Goal: Information Seeking & Learning: Learn about a topic

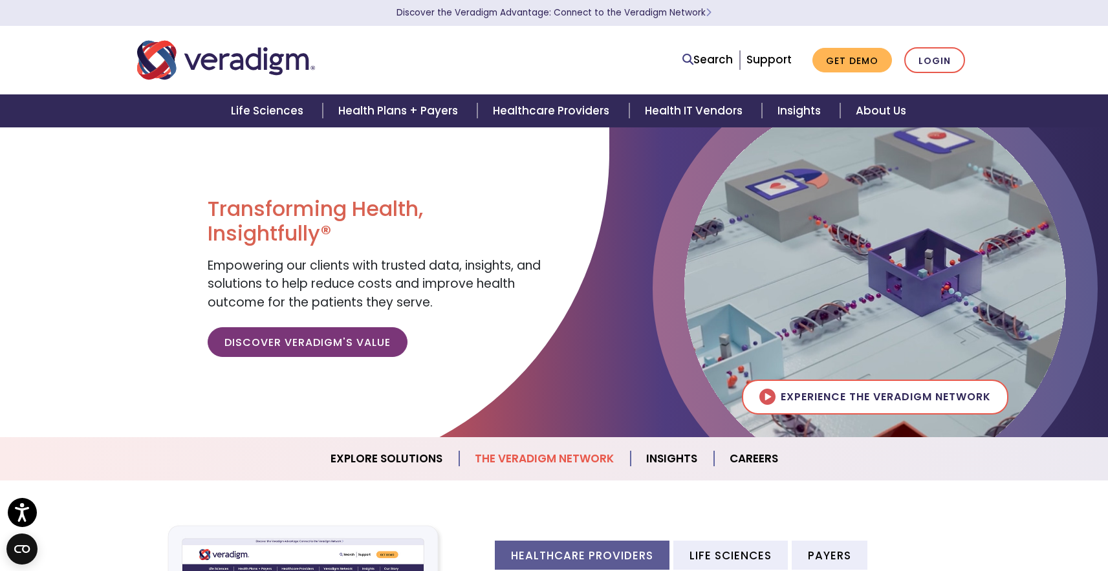
click at [510, 461] on link "The Veradigm Network" at bounding box center [544, 458] width 171 height 33
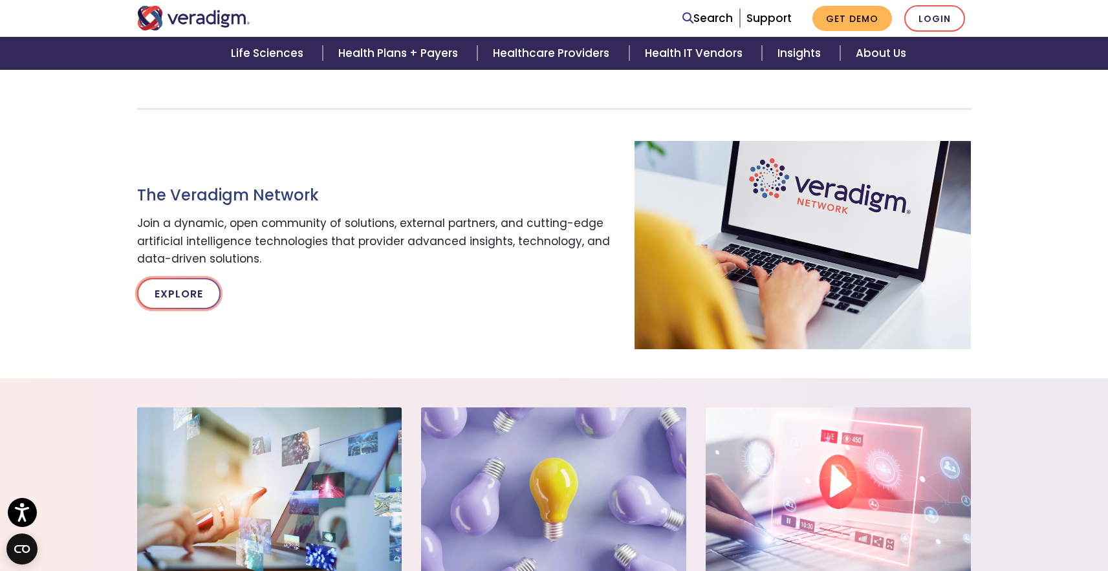
click at [192, 298] on link "Explore" at bounding box center [178, 293] width 83 height 31
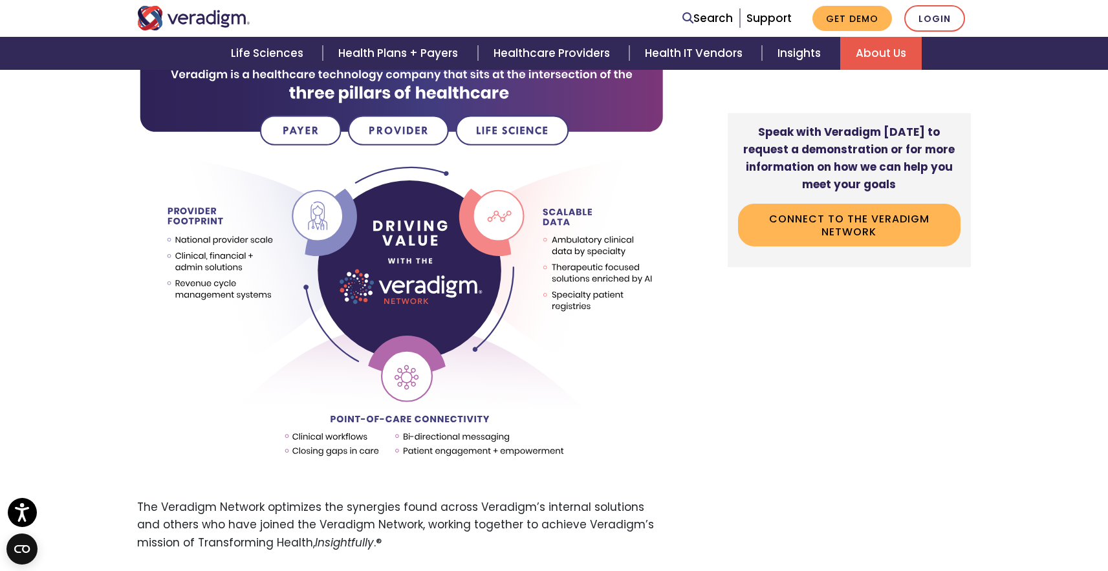
scroll to position [593, 0]
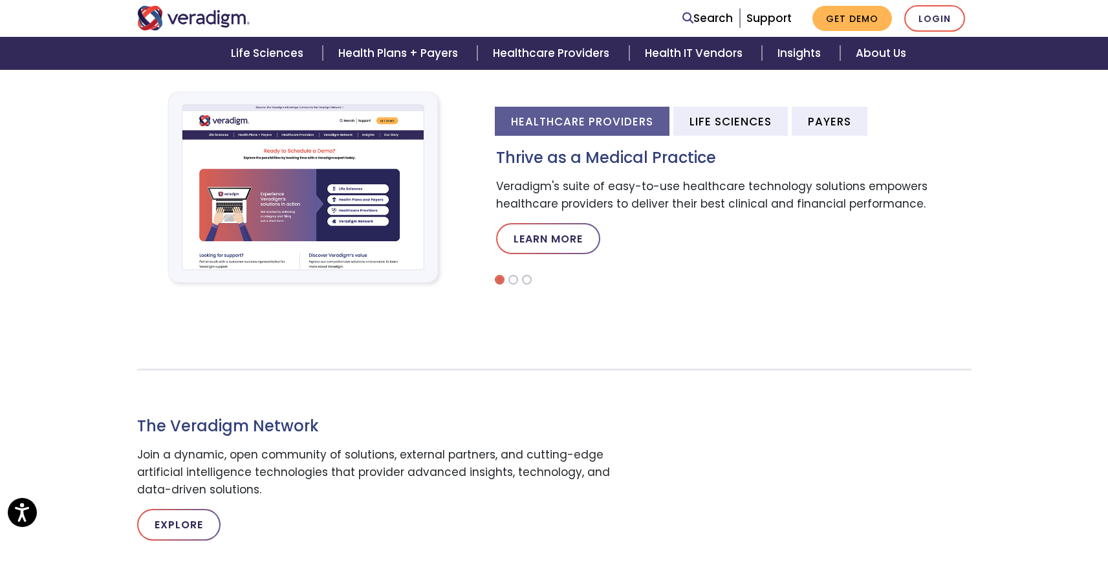
scroll to position [530, 0]
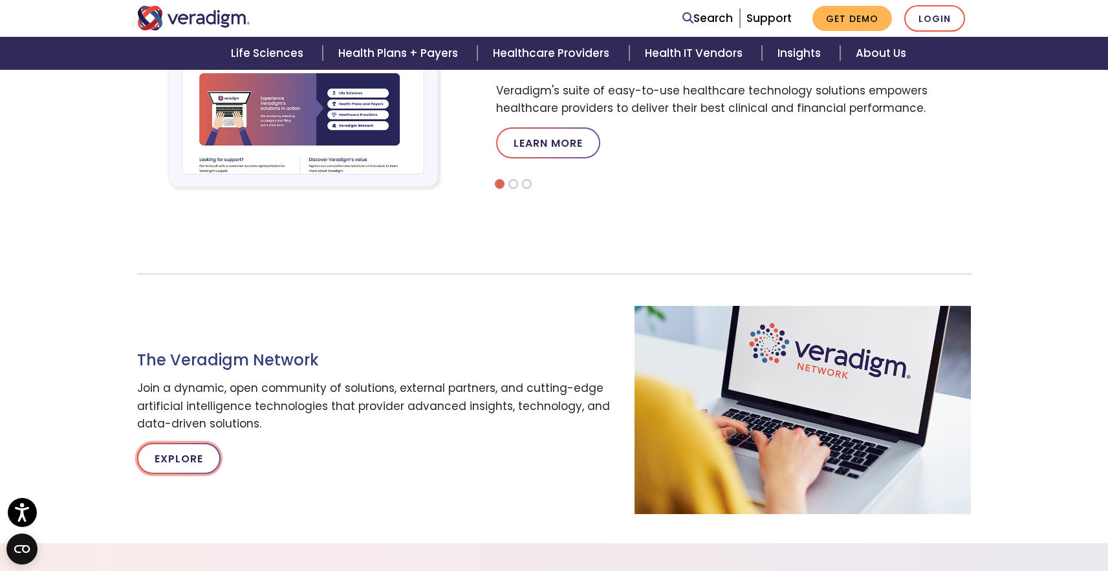
click at [191, 458] on link "Explore" at bounding box center [178, 458] width 83 height 31
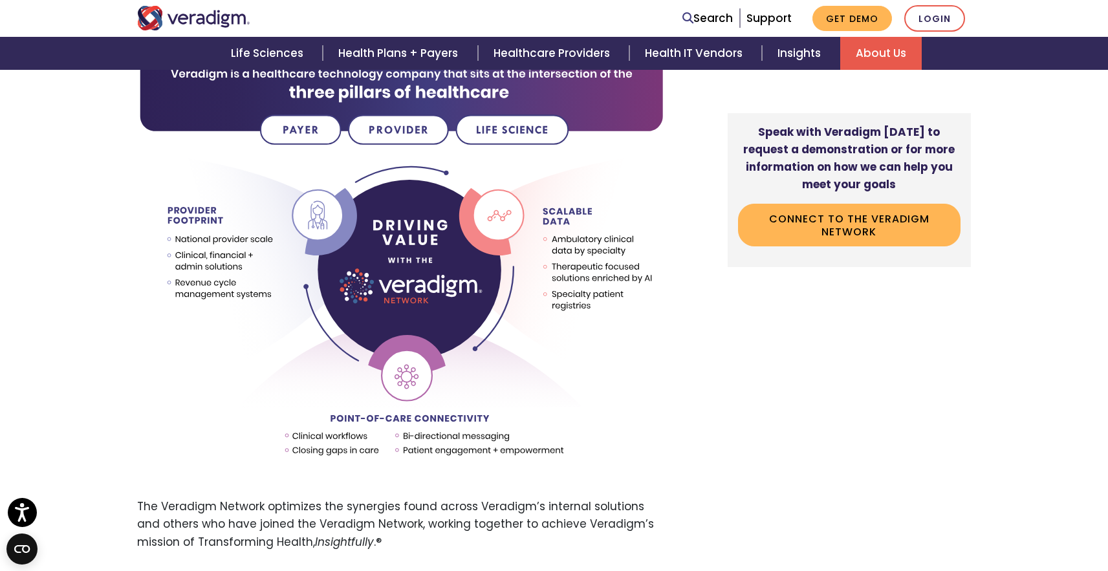
scroll to position [607, 0]
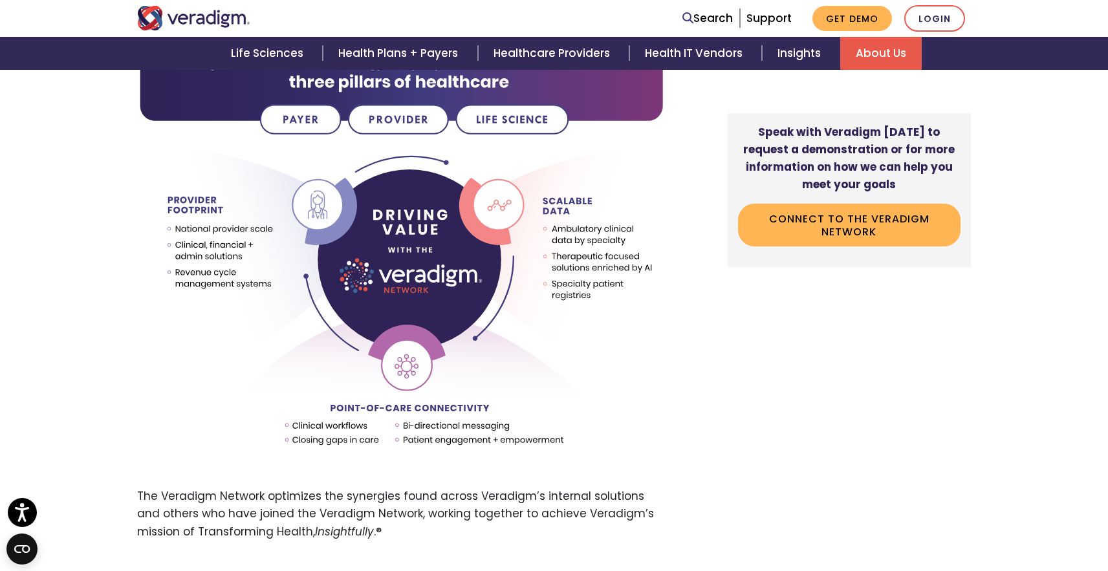
click at [179, 199] on img at bounding box center [401, 256] width 529 height 443
click at [179, 251] on img at bounding box center [401, 256] width 529 height 443
click at [179, 250] on img at bounding box center [401, 256] width 529 height 443
click at [174, 228] on img at bounding box center [401, 256] width 529 height 443
